Goal: Find specific page/section

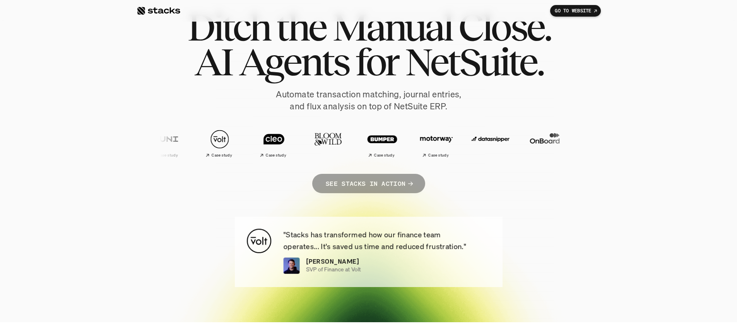
click at [364, 187] on p "SEE STACKS IN ACTION" at bounding box center [365, 183] width 80 height 11
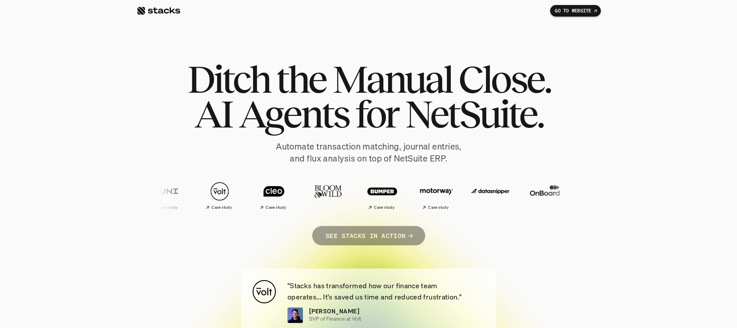
click at [411, 241] on link "SEE STACKS IN ACTION" at bounding box center [368, 235] width 113 height 19
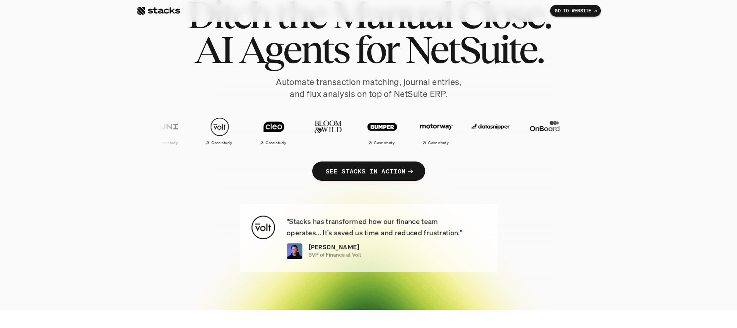
scroll to position [153, 0]
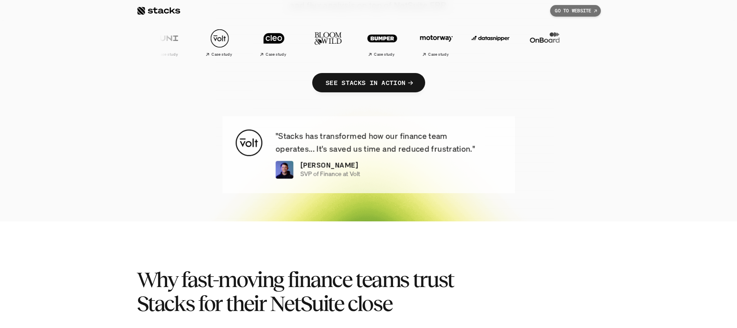
click at [572, 14] on link "GO TO WEBSITE" at bounding box center [575, 11] width 50 height 12
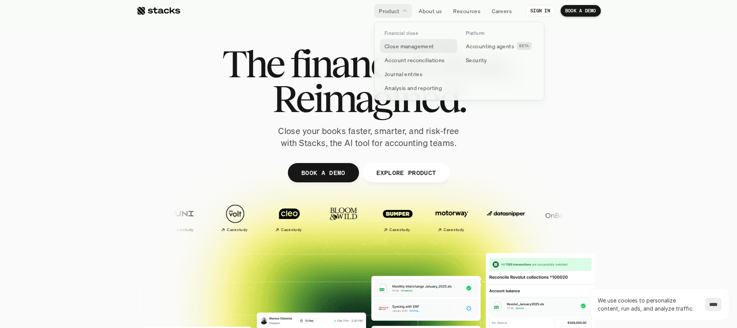
click at [410, 47] on p "Close management" at bounding box center [409, 46] width 50 height 8
